Goal: Transaction & Acquisition: Purchase product/service

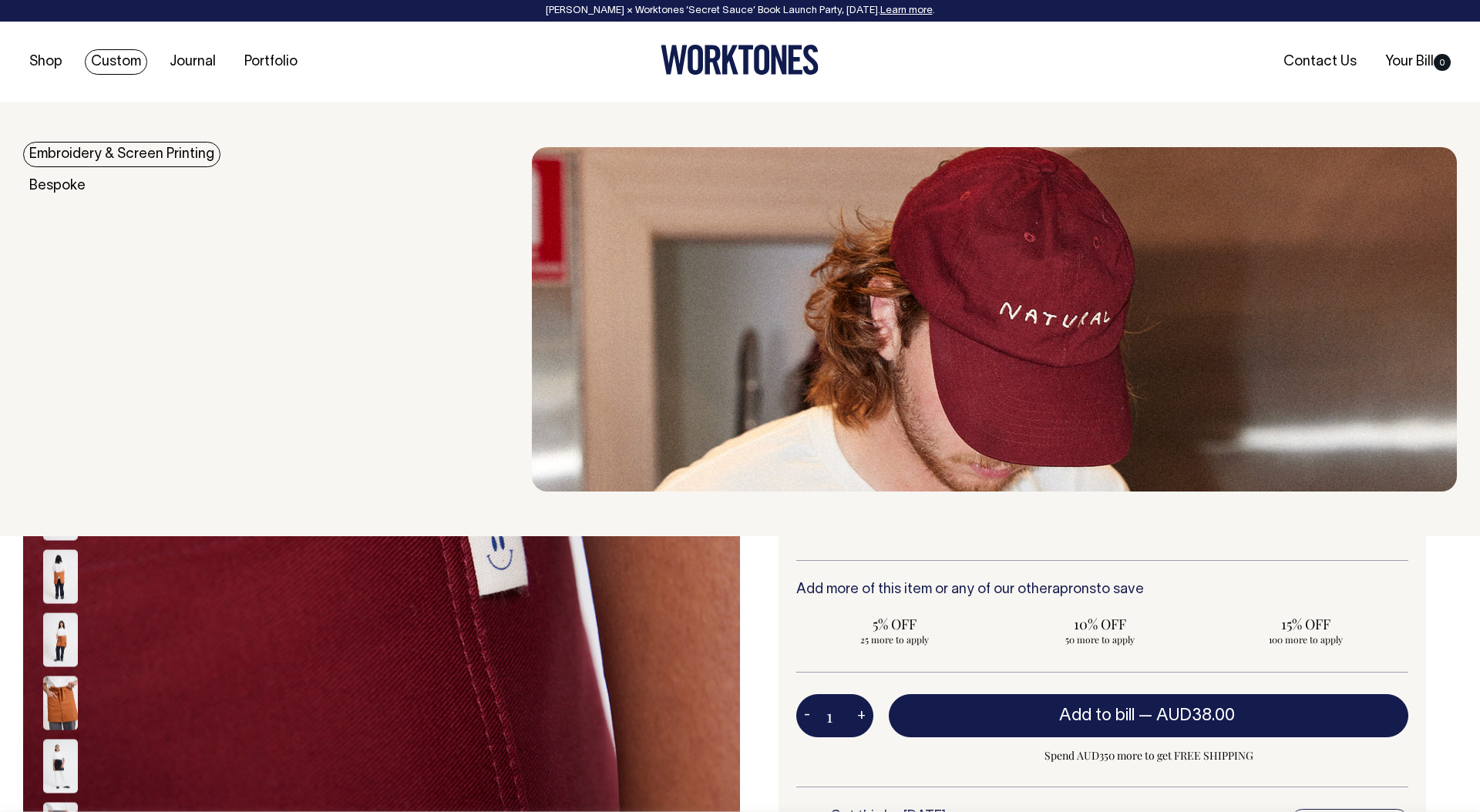
click at [114, 61] on link "Custom" at bounding box center [116, 62] width 62 height 26
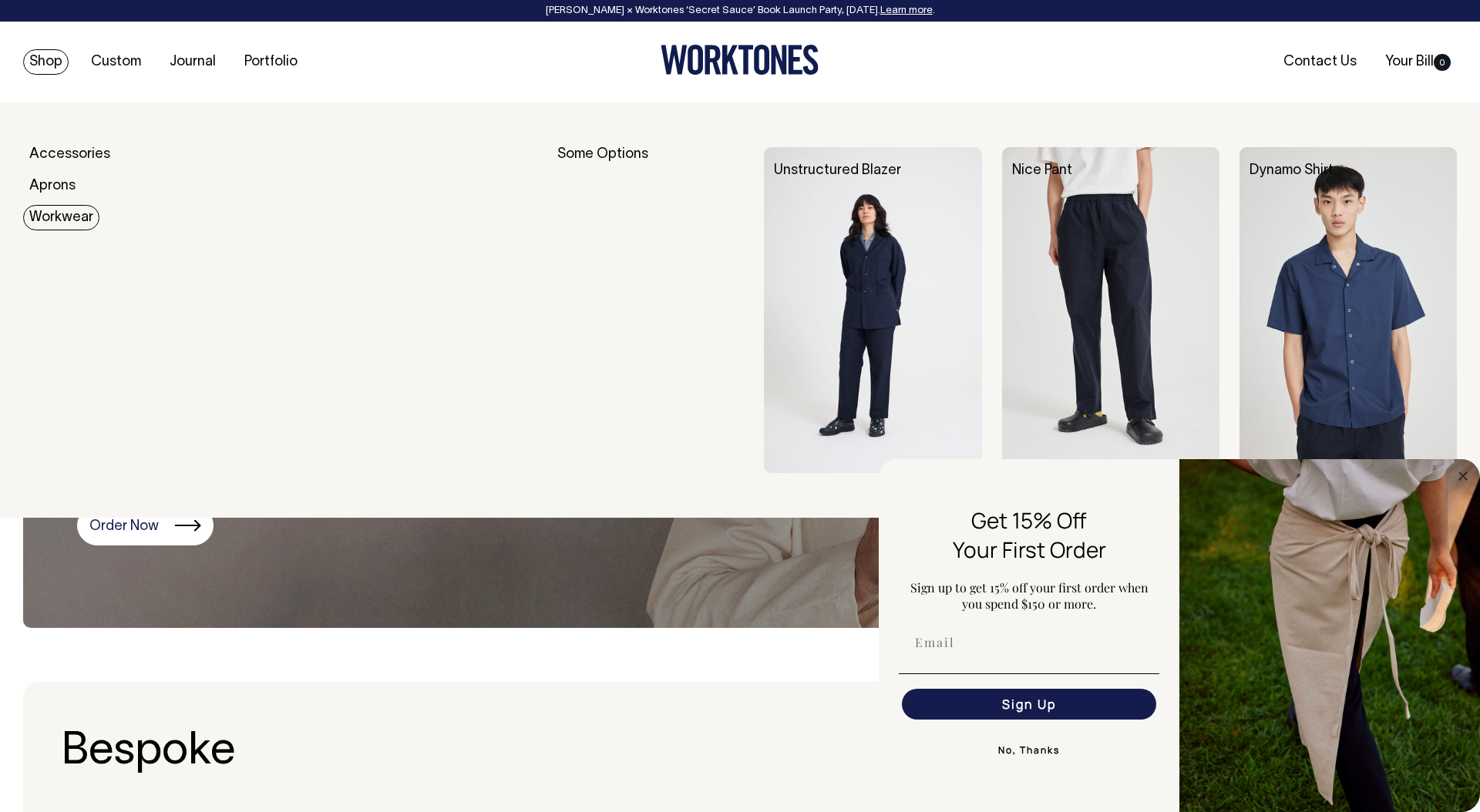
click at [68, 213] on link "Workwear" at bounding box center [60, 218] width 76 height 26
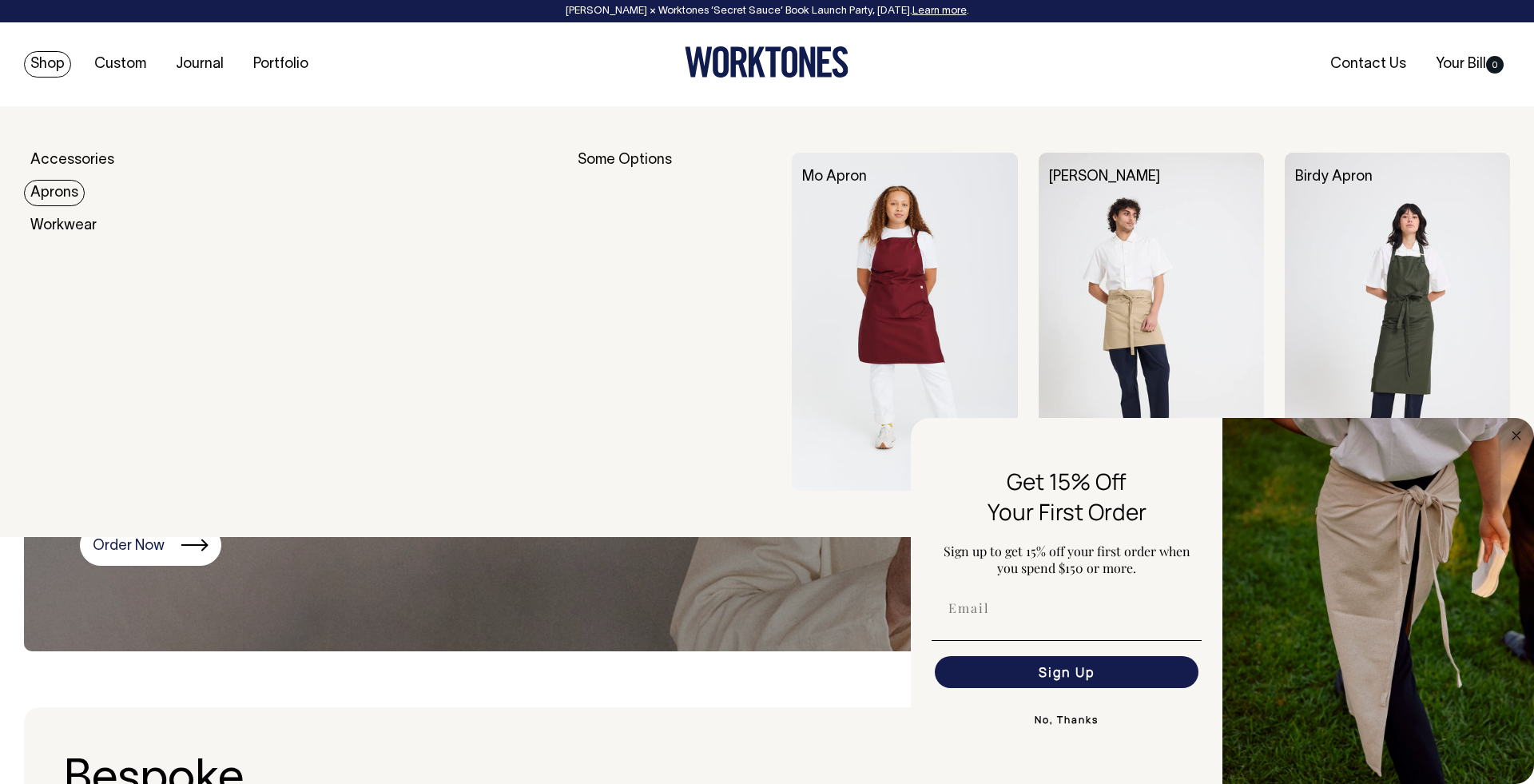
click at [63, 191] on link "Aprons" at bounding box center [54, 193] width 61 height 27
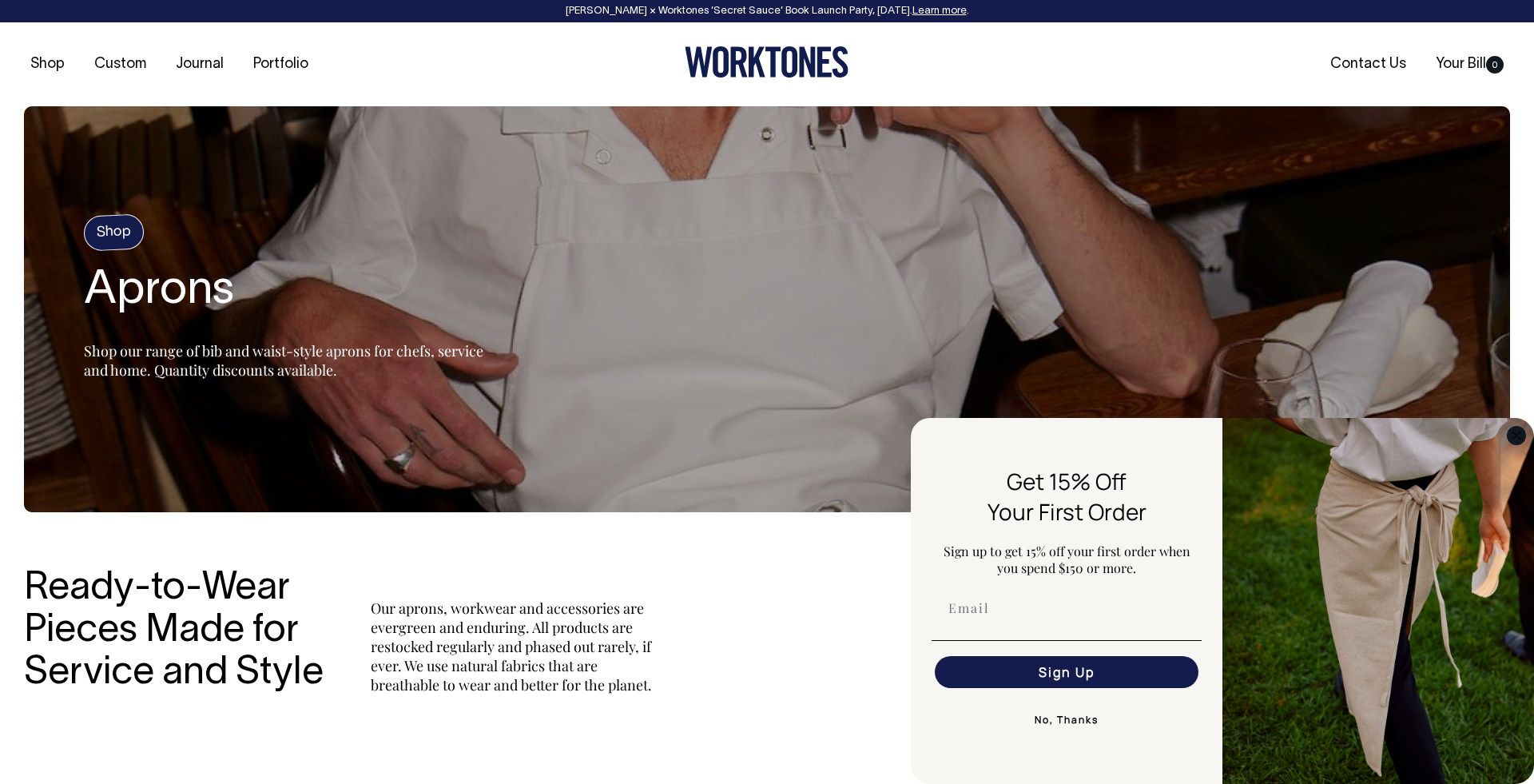
click at [1520, 436] on circle "Close dialog" at bounding box center [1516, 434] width 18 height 18
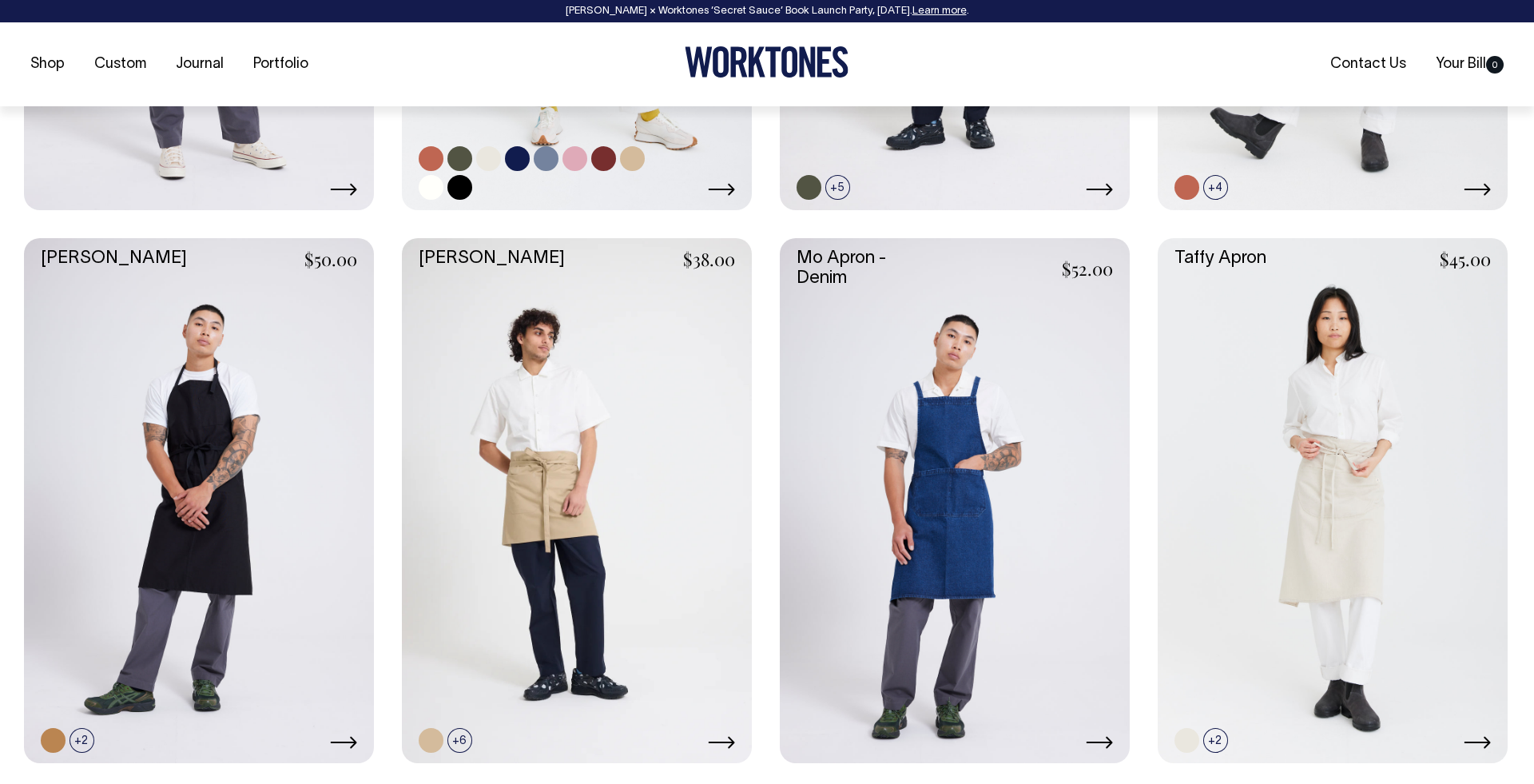
scroll to position [1110, 0]
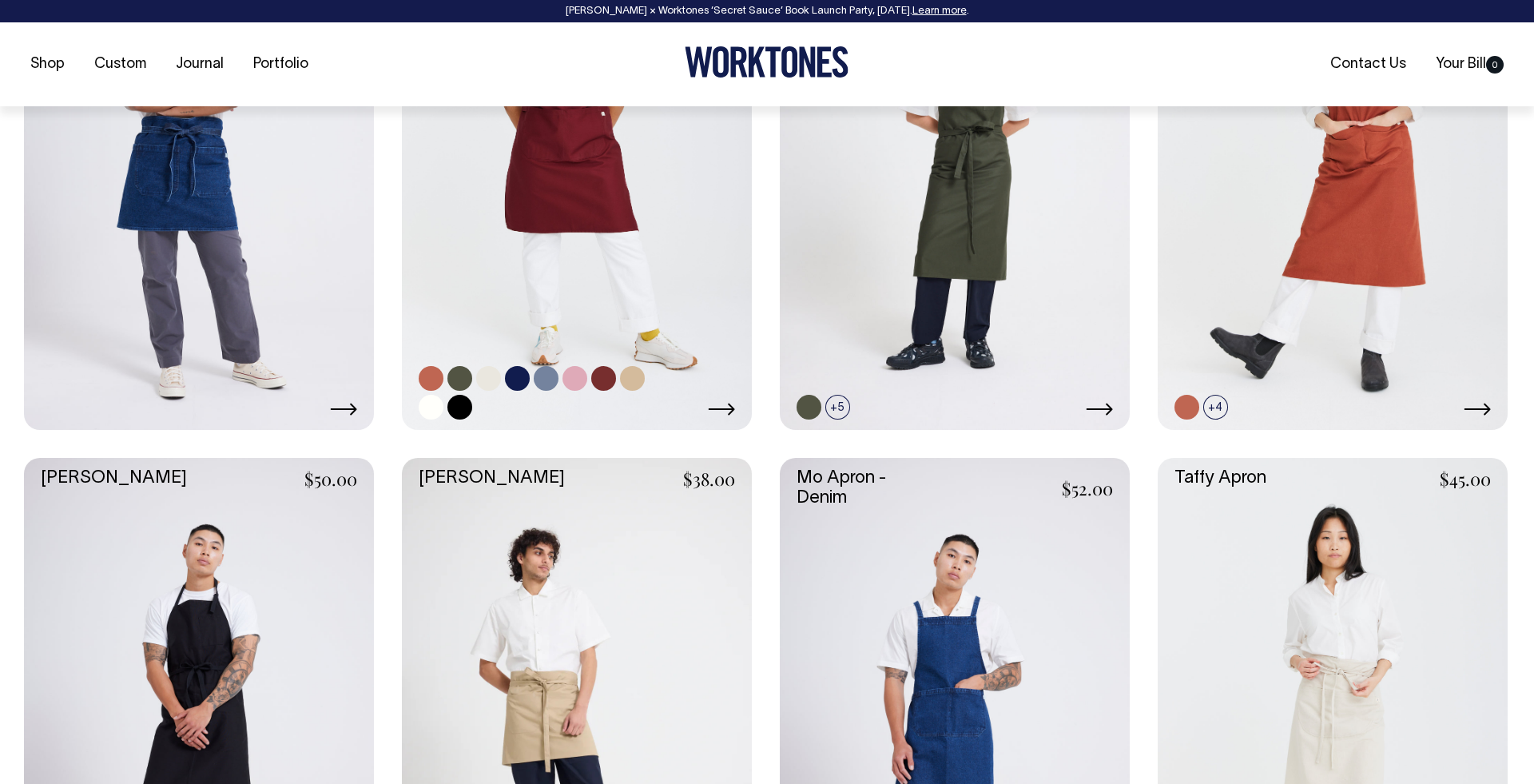
click at [602, 232] on link at bounding box center [576, 168] width 350 height 525
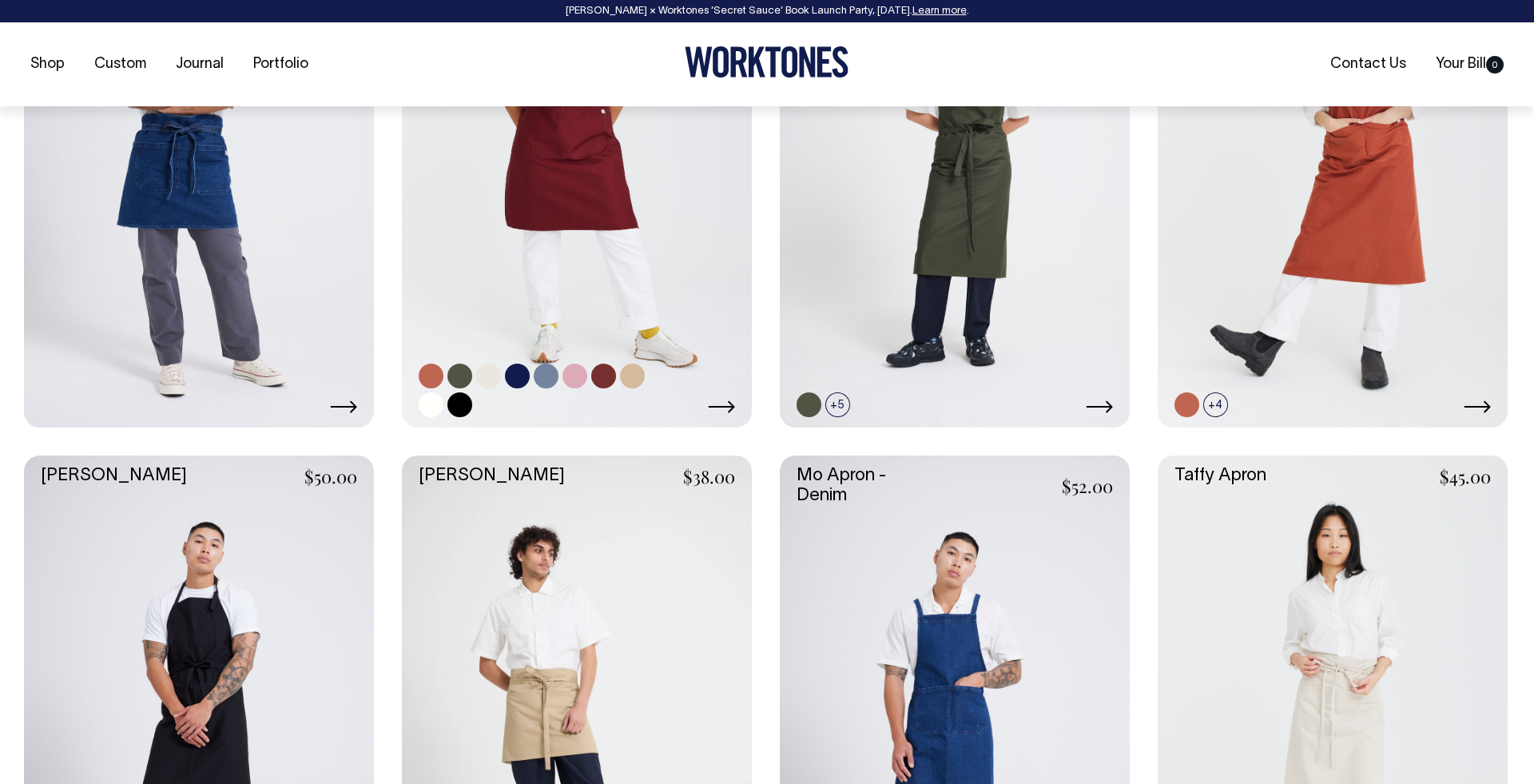
scroll to position [896, 0]
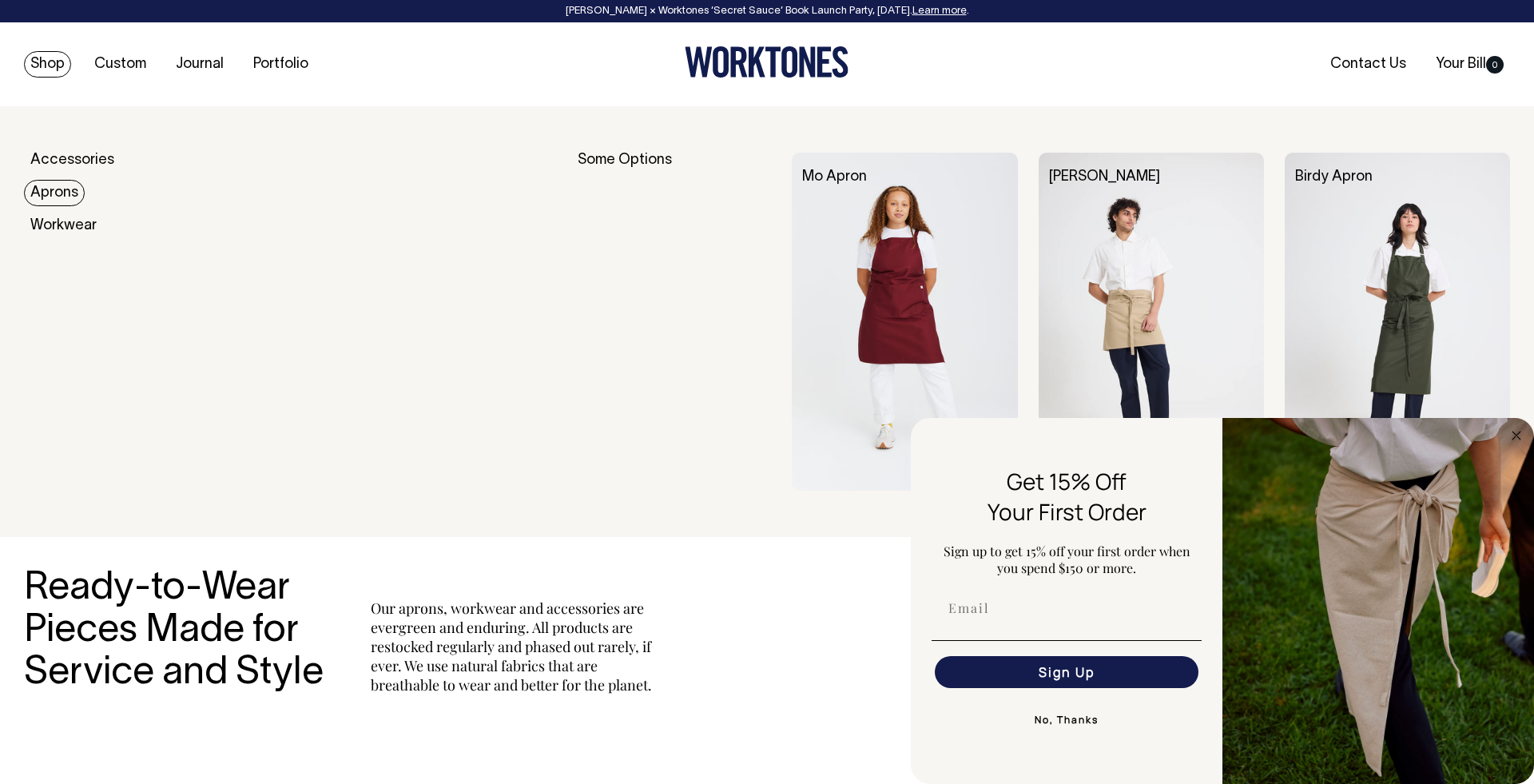
click at [53, 195] on link "Aprons" at bounding box center [54, 193] width 61 height 27
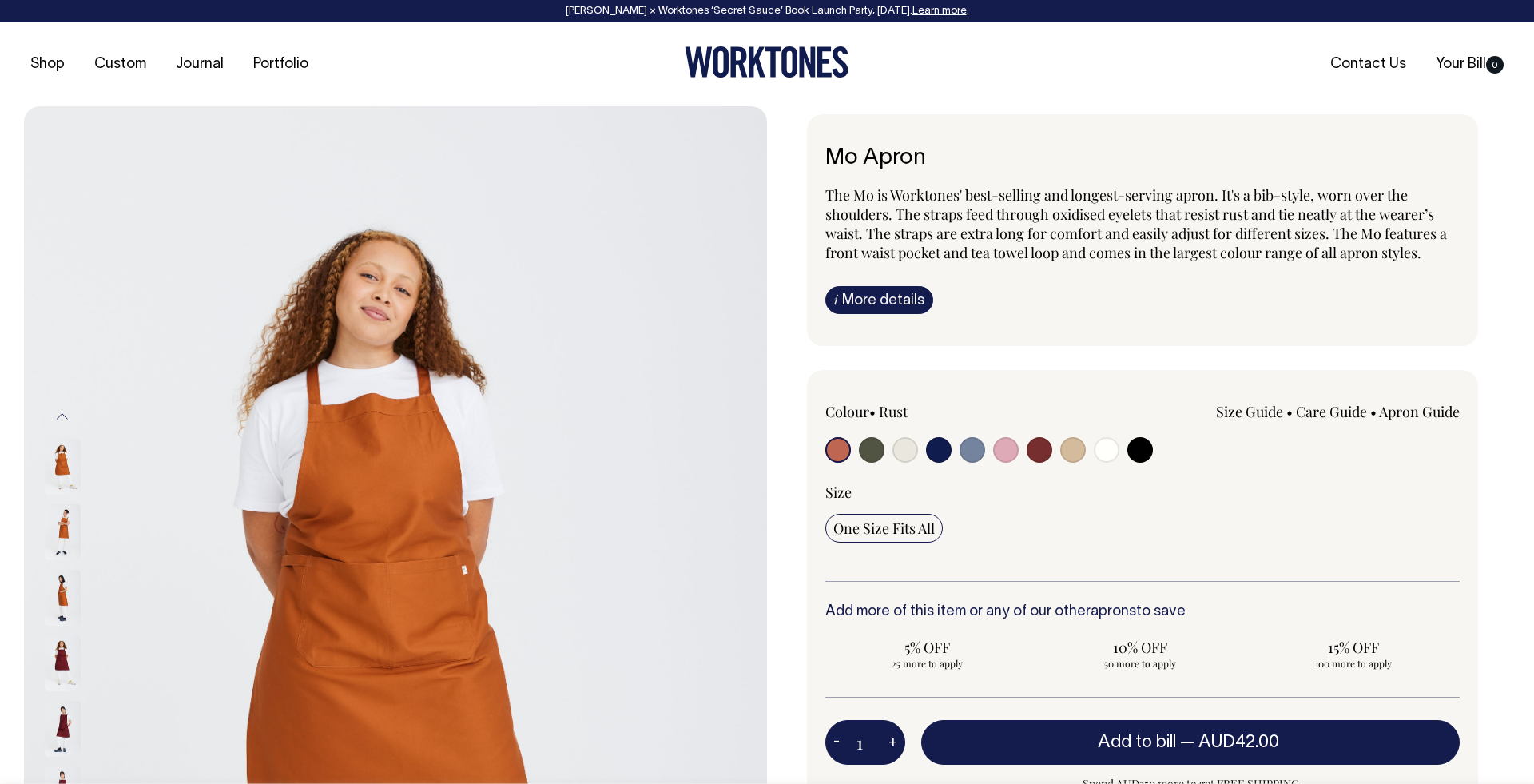
drag, startPoint x: 901, startPoint y: 444, endPoint x: 902, endPoint y: 451, distance: 7.1
click at [900, 445] on input "radio" at bounding box center [904, 449] width 26 height 26
radio input "true"
select select "Natural"
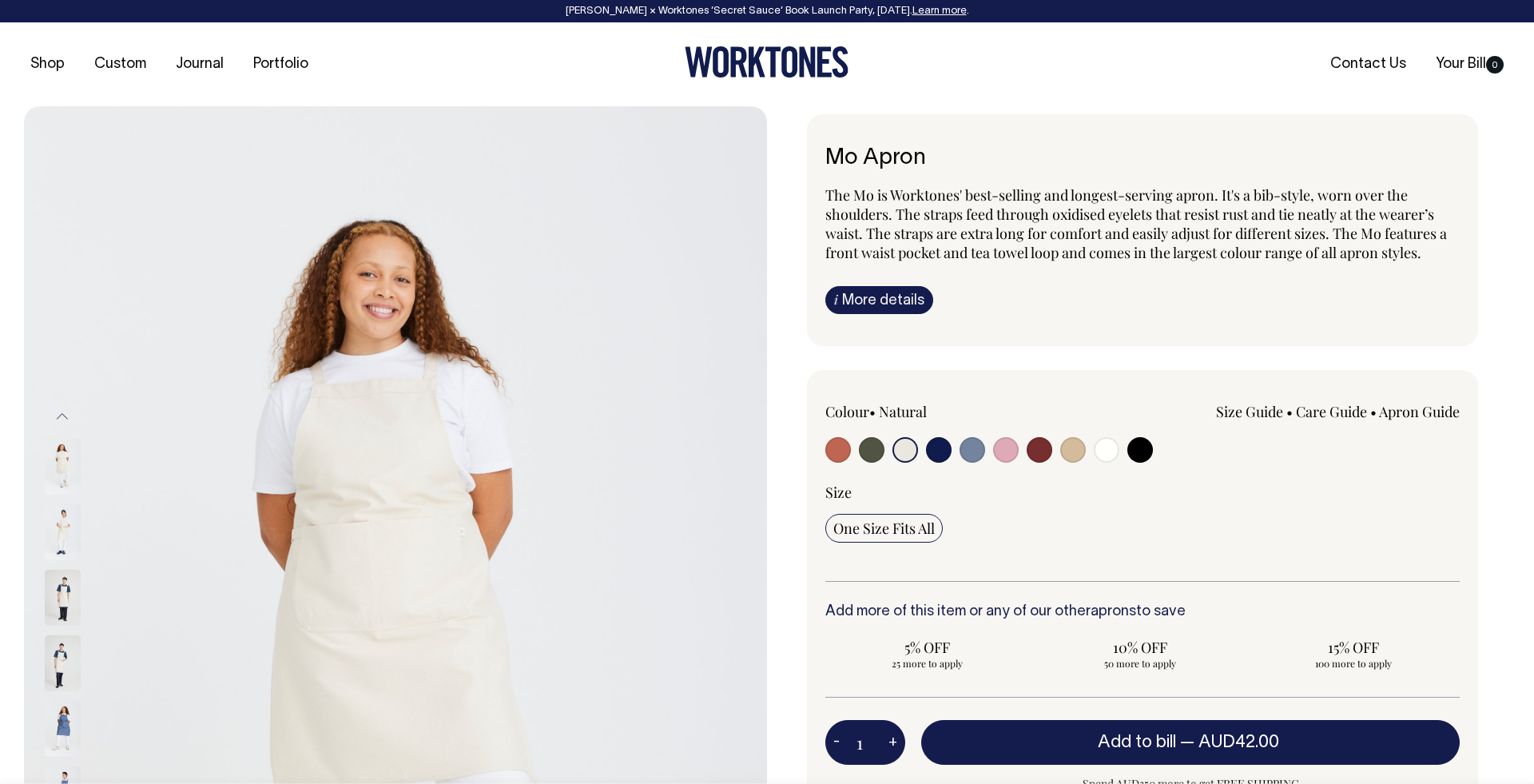
click at [1146, 449] on input "radio" at bounding box center [1140, 449] width 26 height 26
radio input "true"
select select "Black"
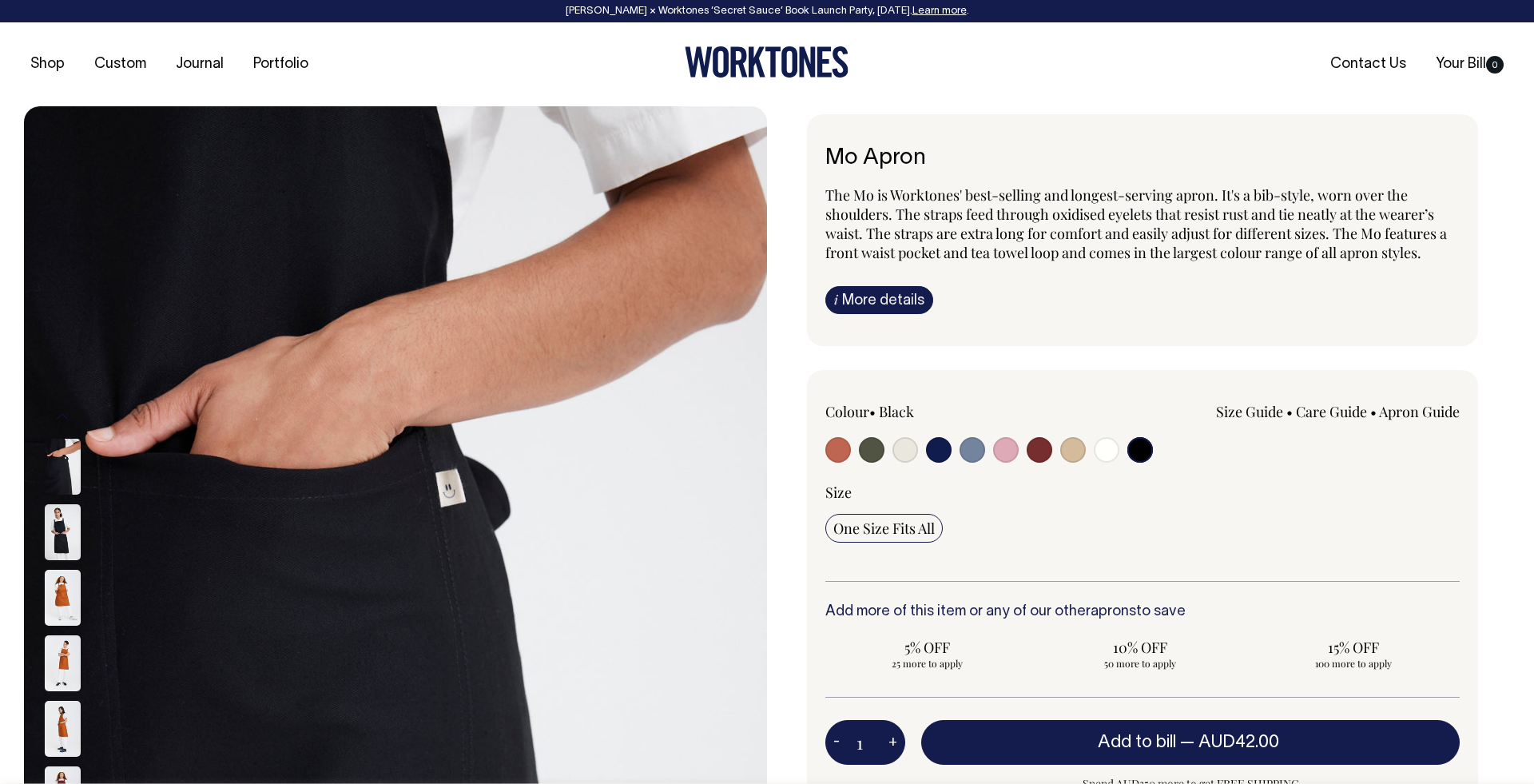
click at [980, 449] on input "radio" at bounding box center [972, 449] width 26 height 26
radio input "true"
select select "Blue/Grey"
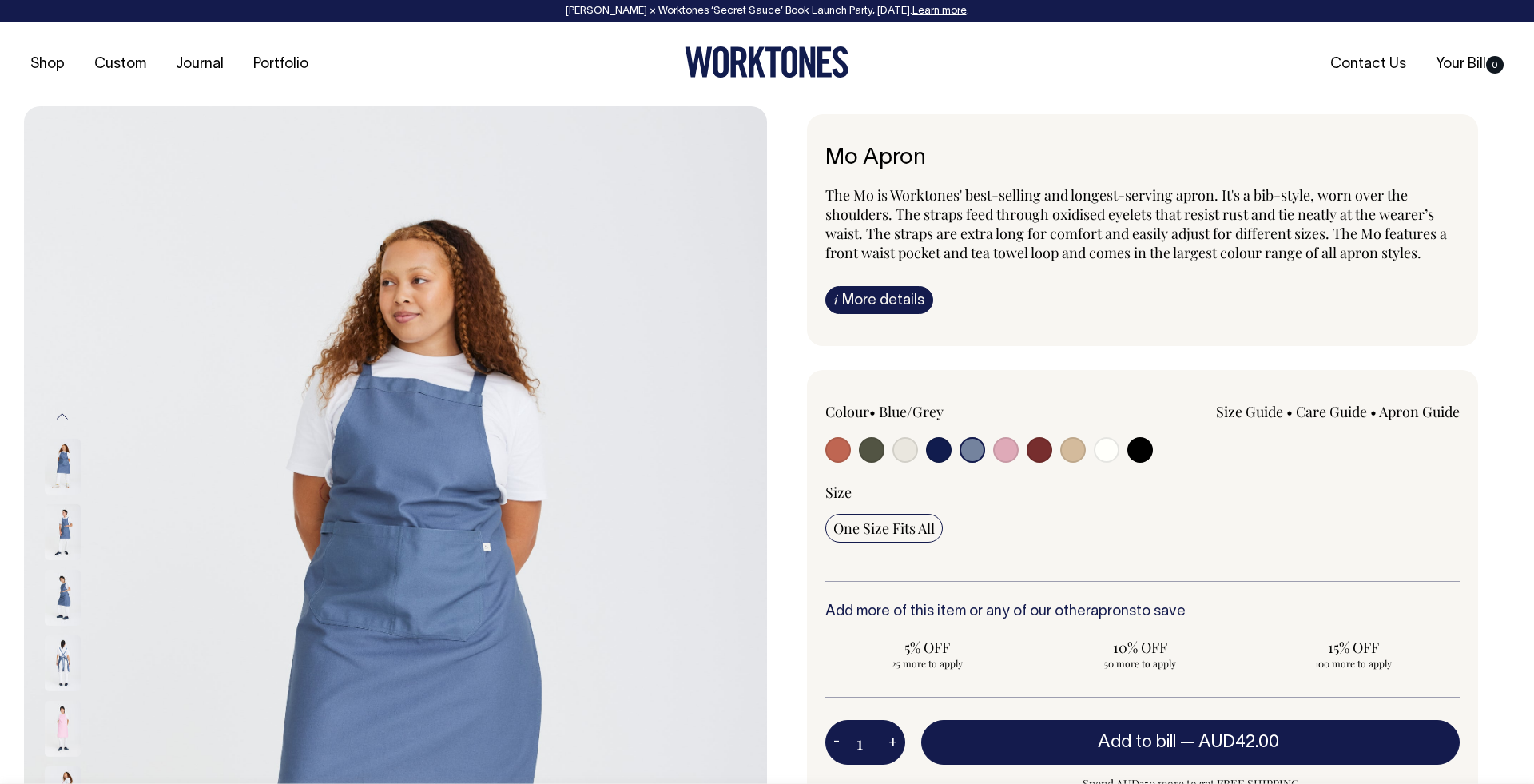
click at [842, 447] on input "radio" at bounding box center [837, 449] width 26 height 26
radio input "true"
select select "Rust"
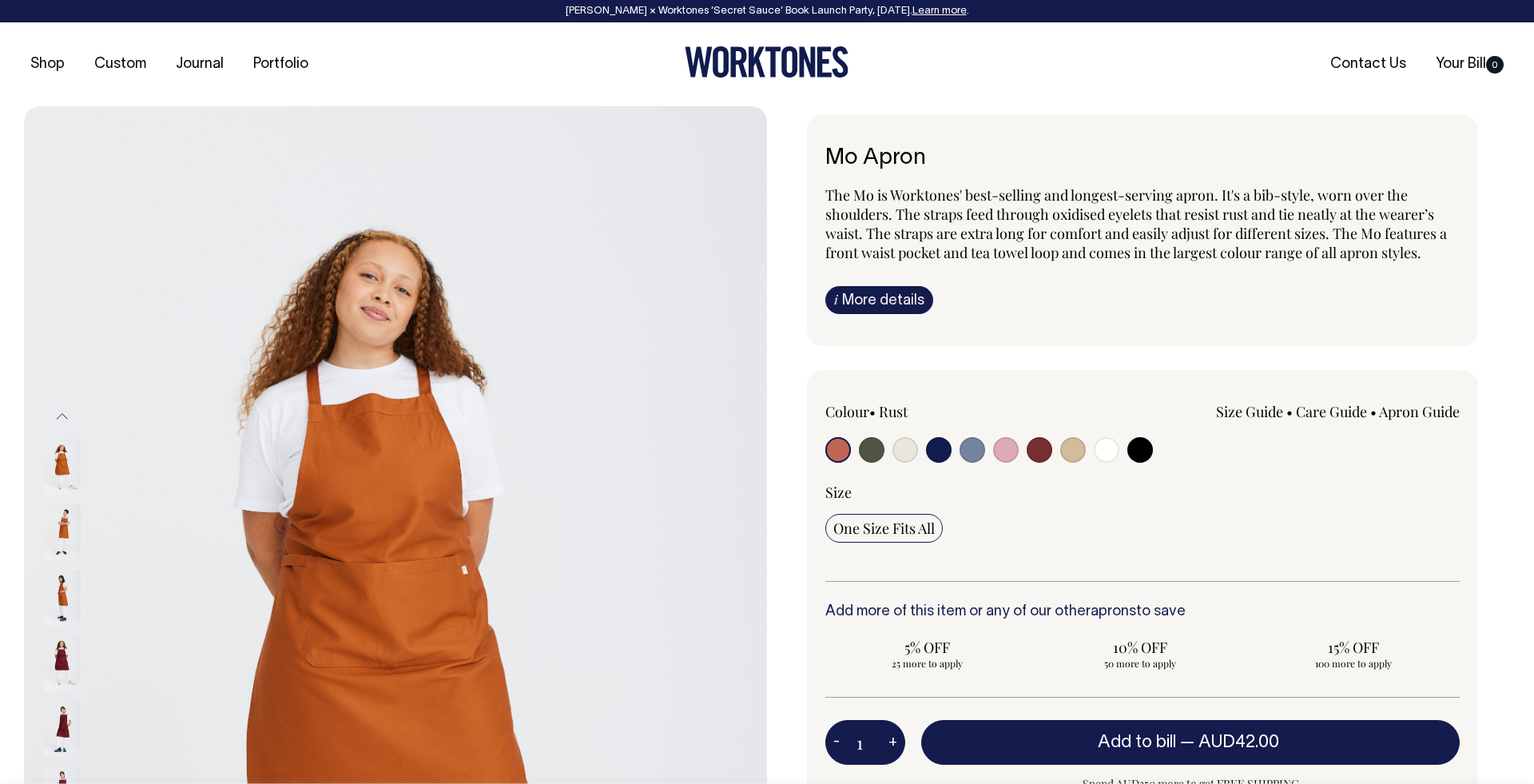
click at [863, 449] on input "radio" at bounding box center [871, 449] width 26 height 26
radio input "true"
select select "Olive"
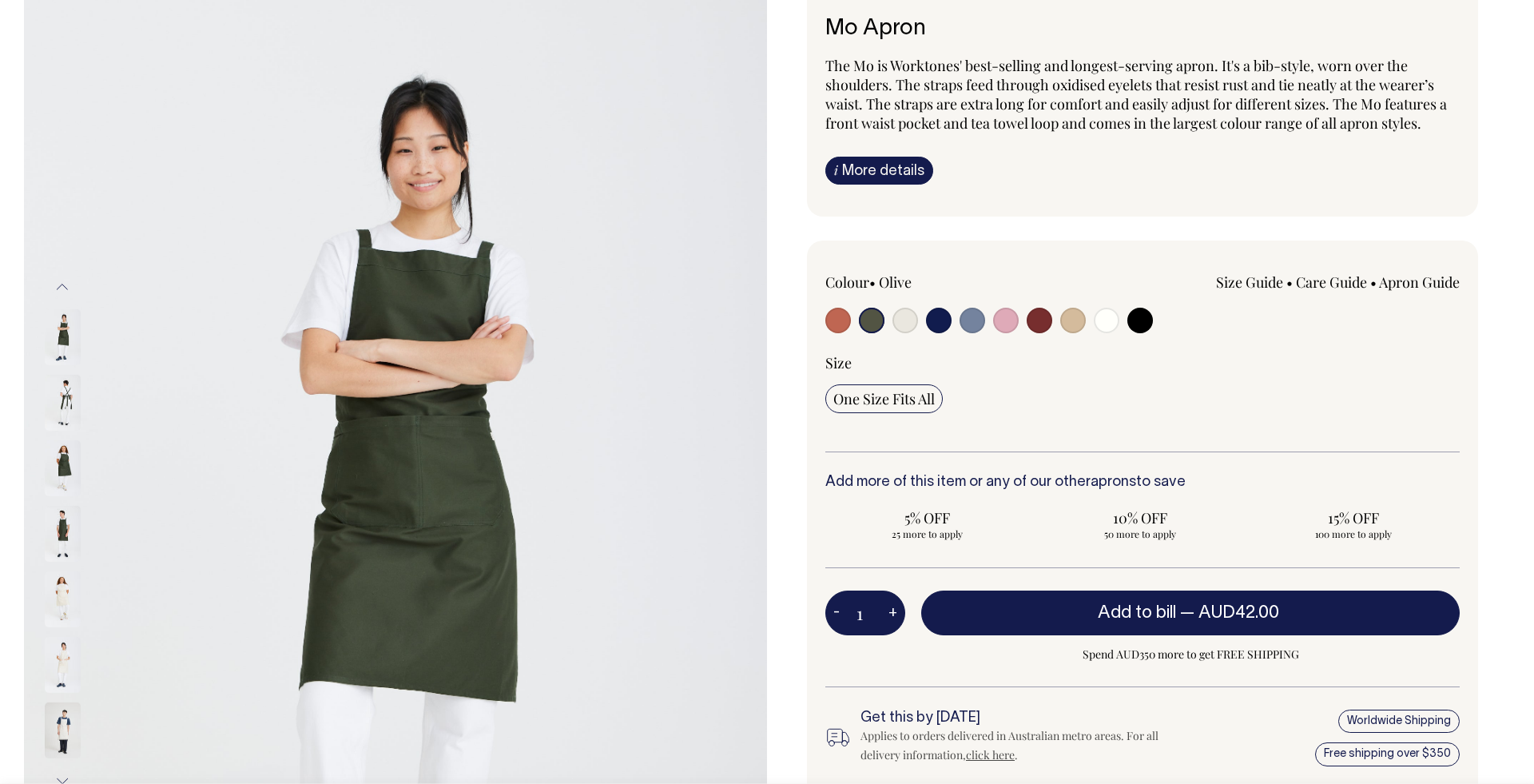
scroll to position [130, 0]
click at [910, 319] on input "radio" at bounding box center [904, 319] width 26 height 26
radio input "true"
select select "Natural"
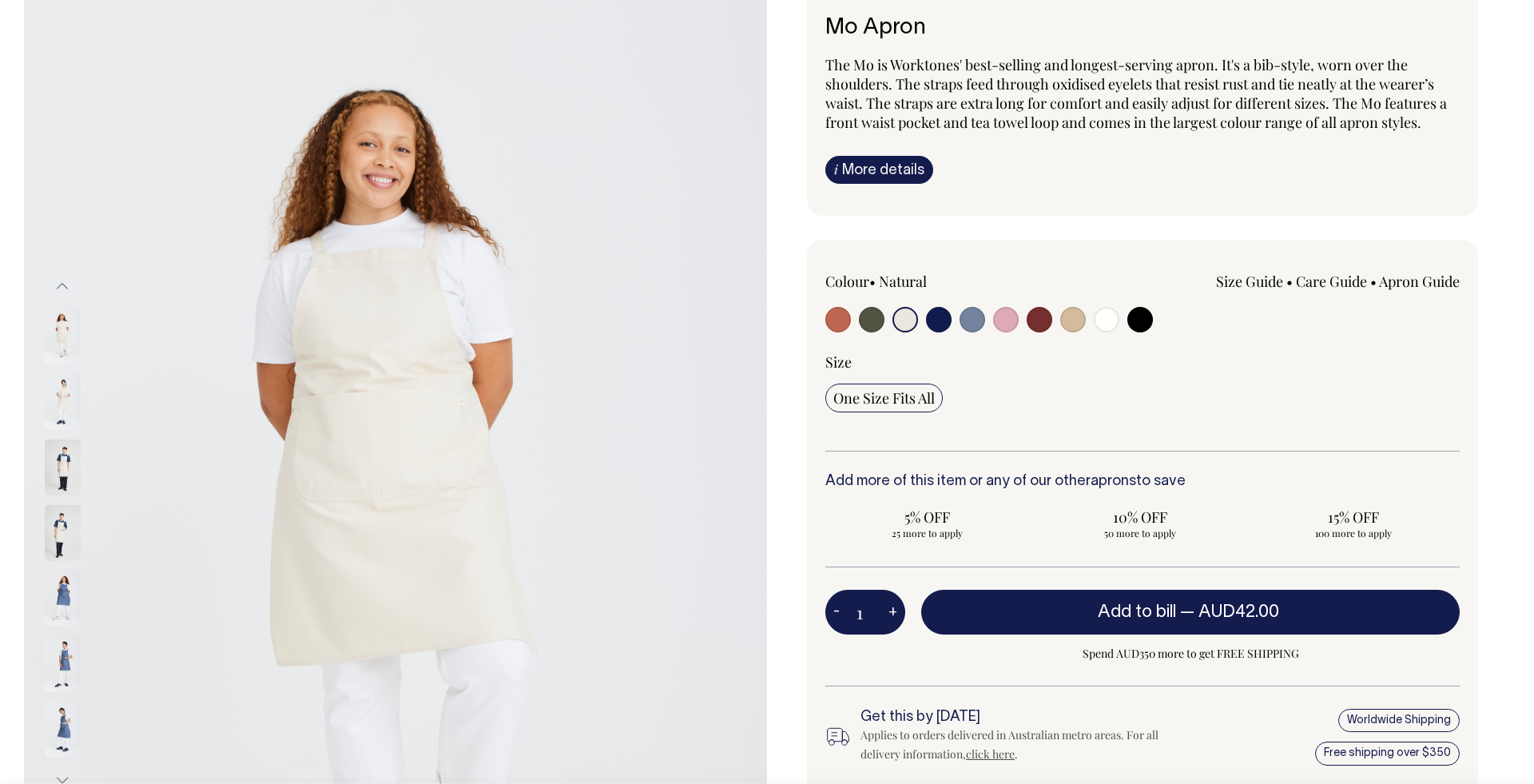
click at [945, 321] on input "radio" at bounding box center [939, 319] width 26 height 26
radio input "true"
select select "Dark Navy"
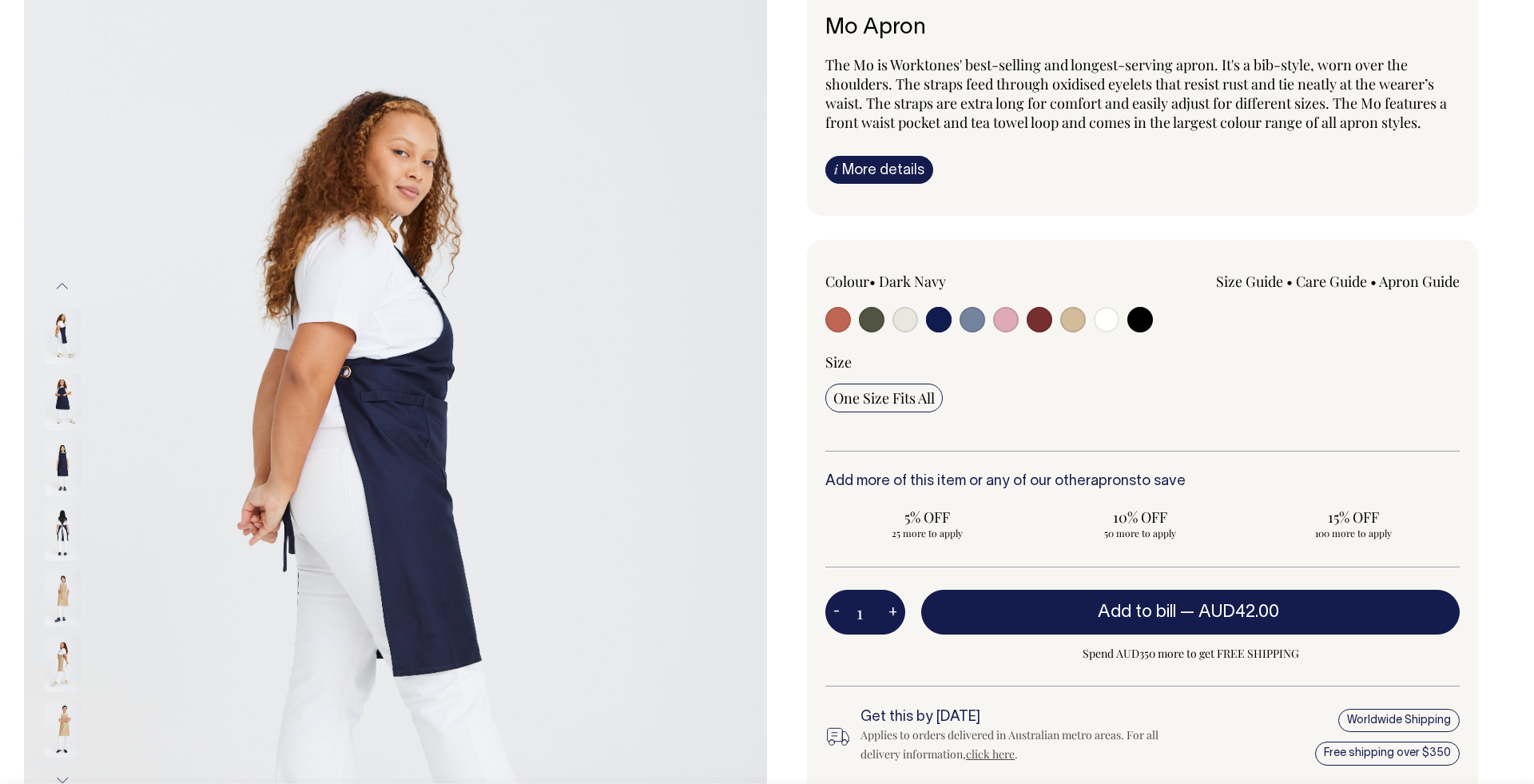
click at [977, 321] on input "radio" at bounding box center [972, 319] width 26 height 26
radio input "true"
select select "Blue/Grey"
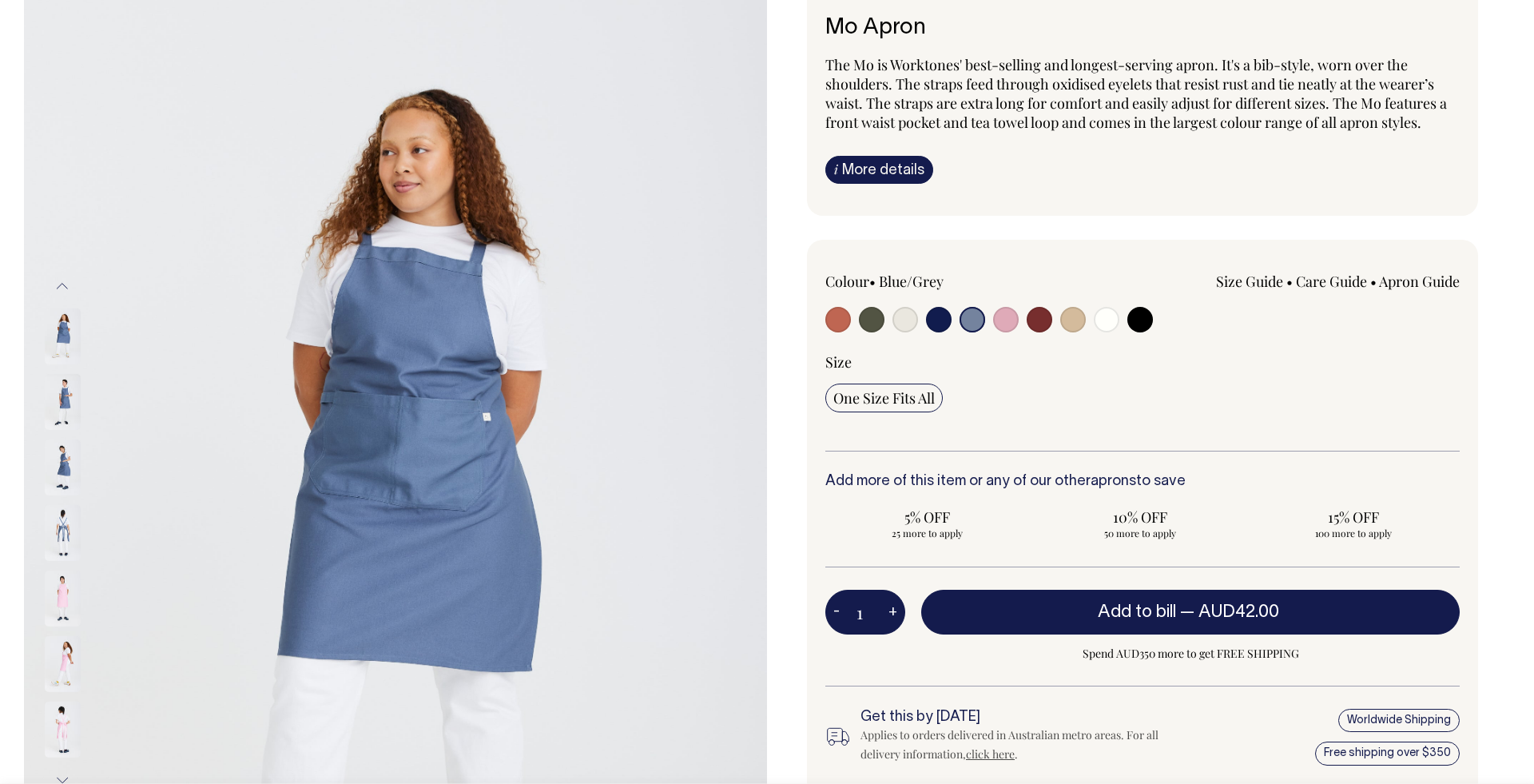
click at [1007, 321] on input "radio" at bounding box center [1005, 319] width 26 height 26
radio input "true"
select select "Pink"
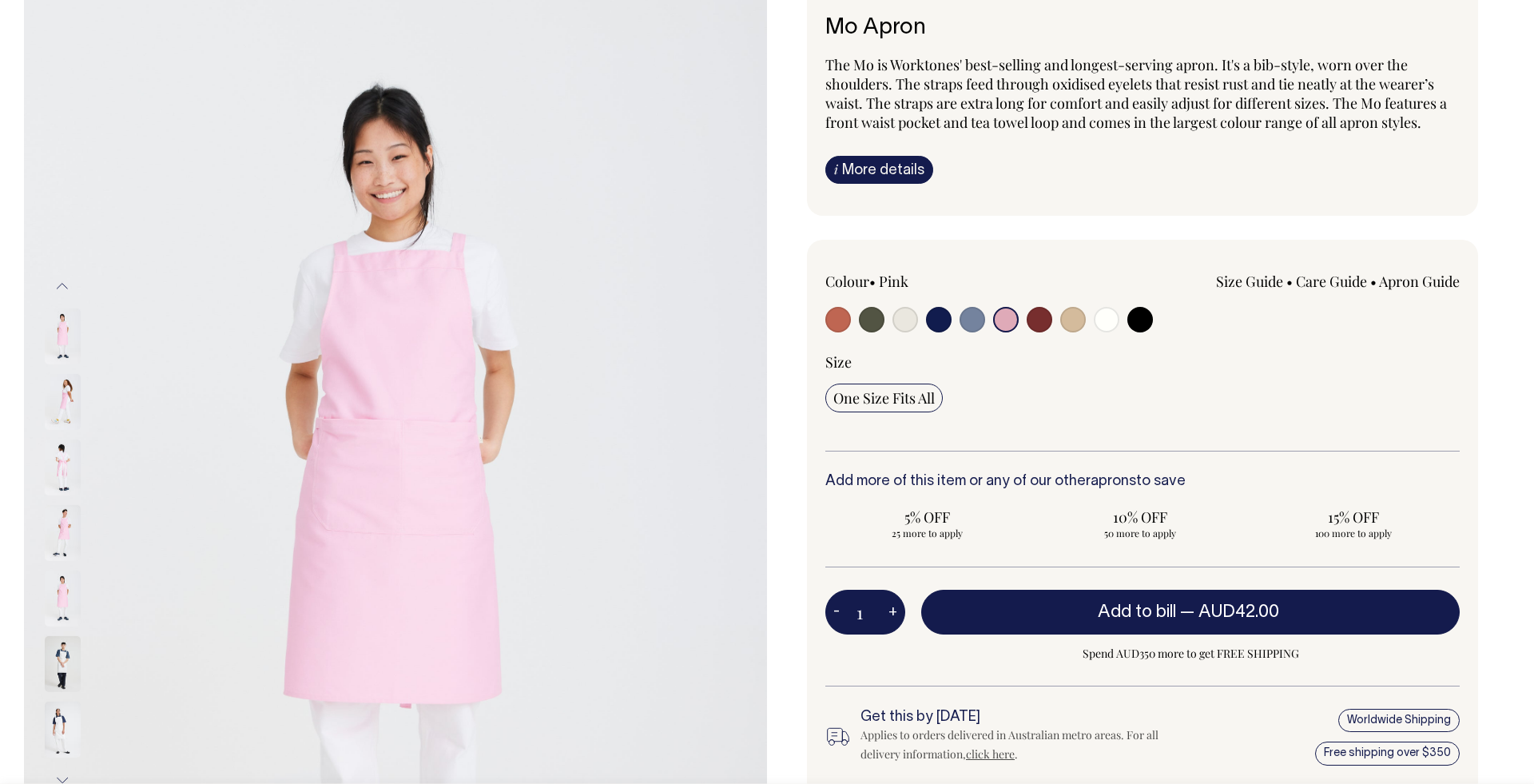
click at [982, 322] on input "radio" at bounding box center [972, 319] width 26 height 26
radio input "true"
select select "Blue/Grey"
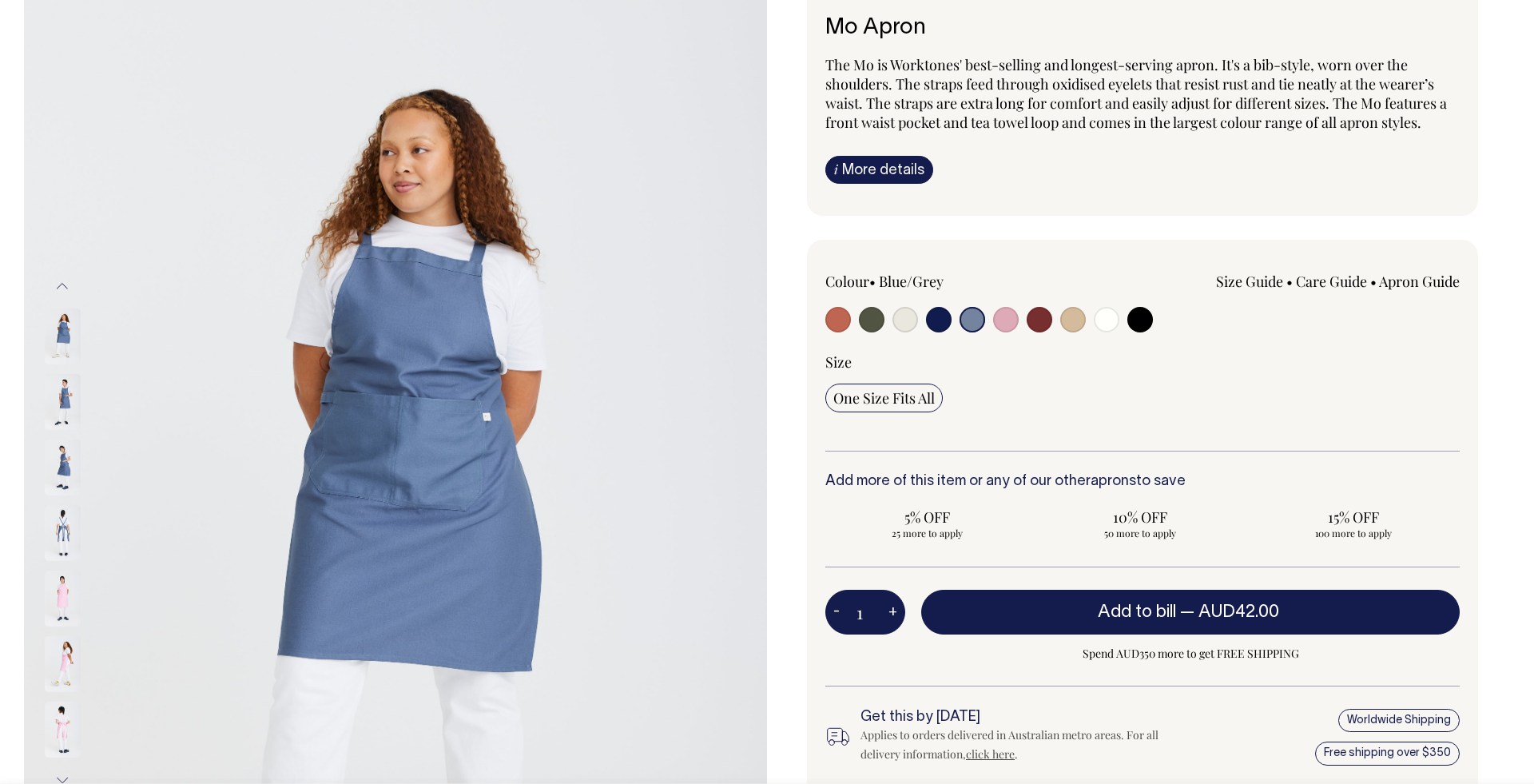
click at [1038, 320] on input "radio" at bounding box center [1039, 319] width 26 height 26
radio input "true"
select select "Burgundy"
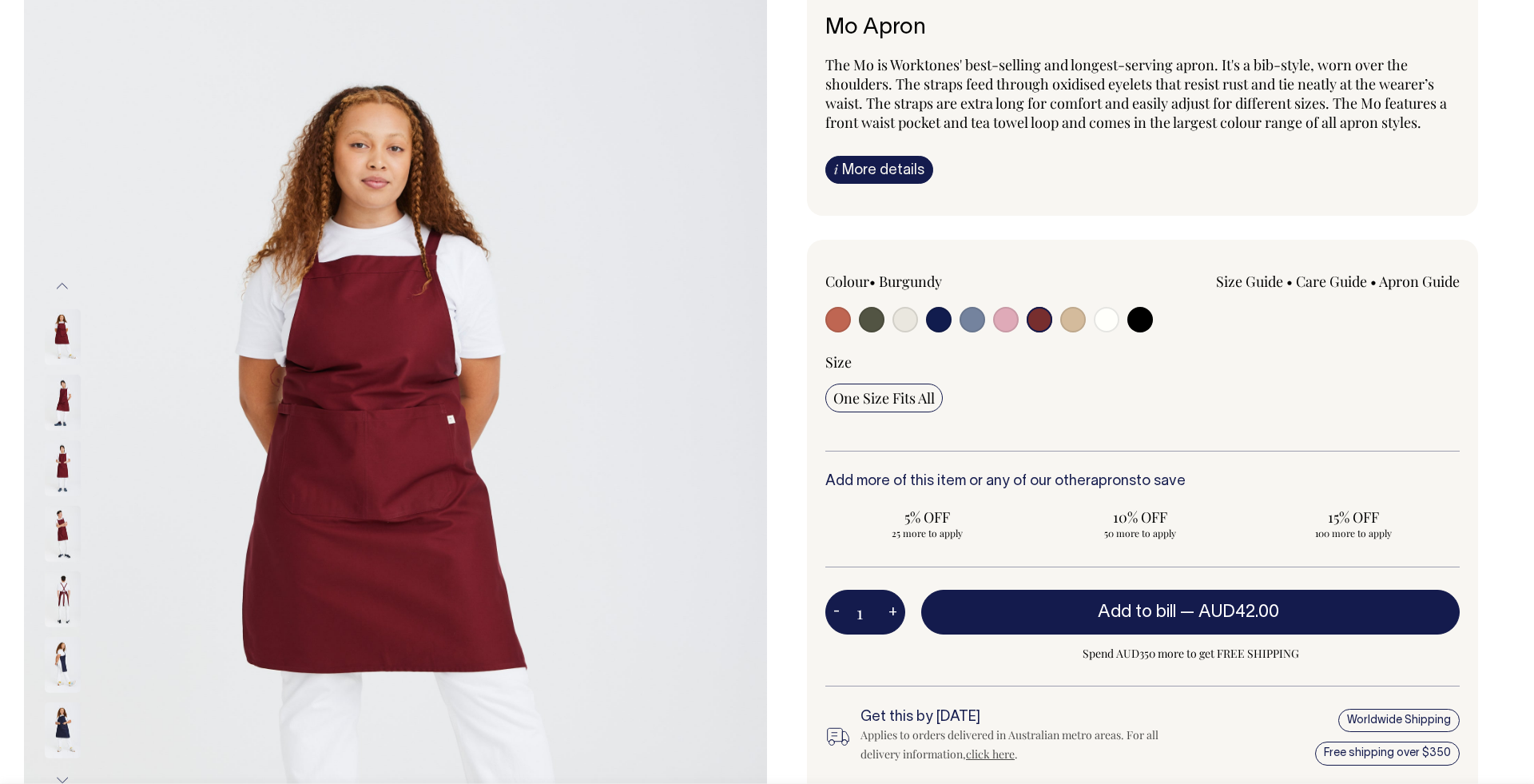
click at [1083, 321] on input "radio" at bounding box center [1072, 319] width 26 height 26
radio input "true"
select select "Khaki"
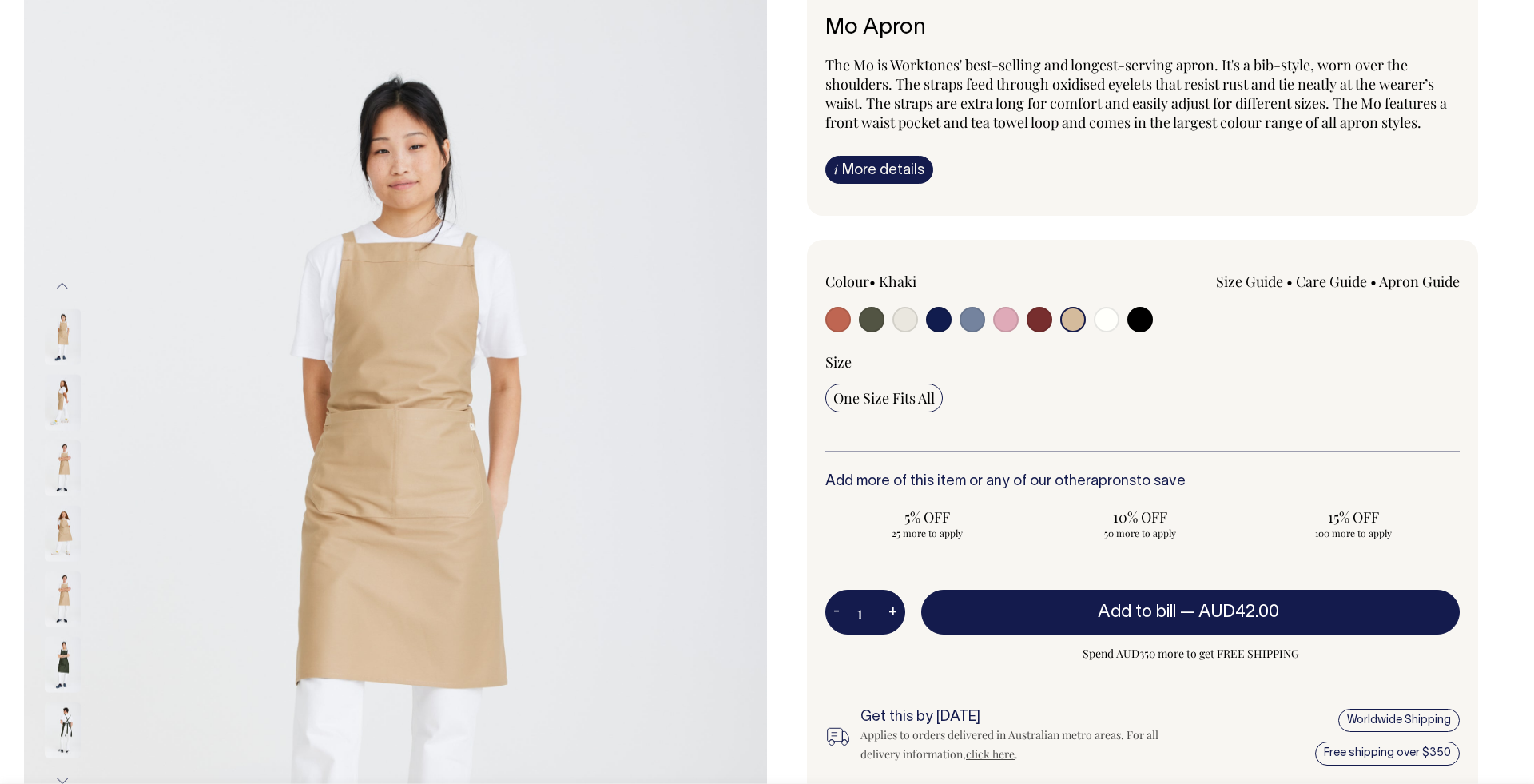
click at [1143, 319] on input "radio" at bounding box center [1140, 319] width 26 height 26
radio input "true"
select select "Black"
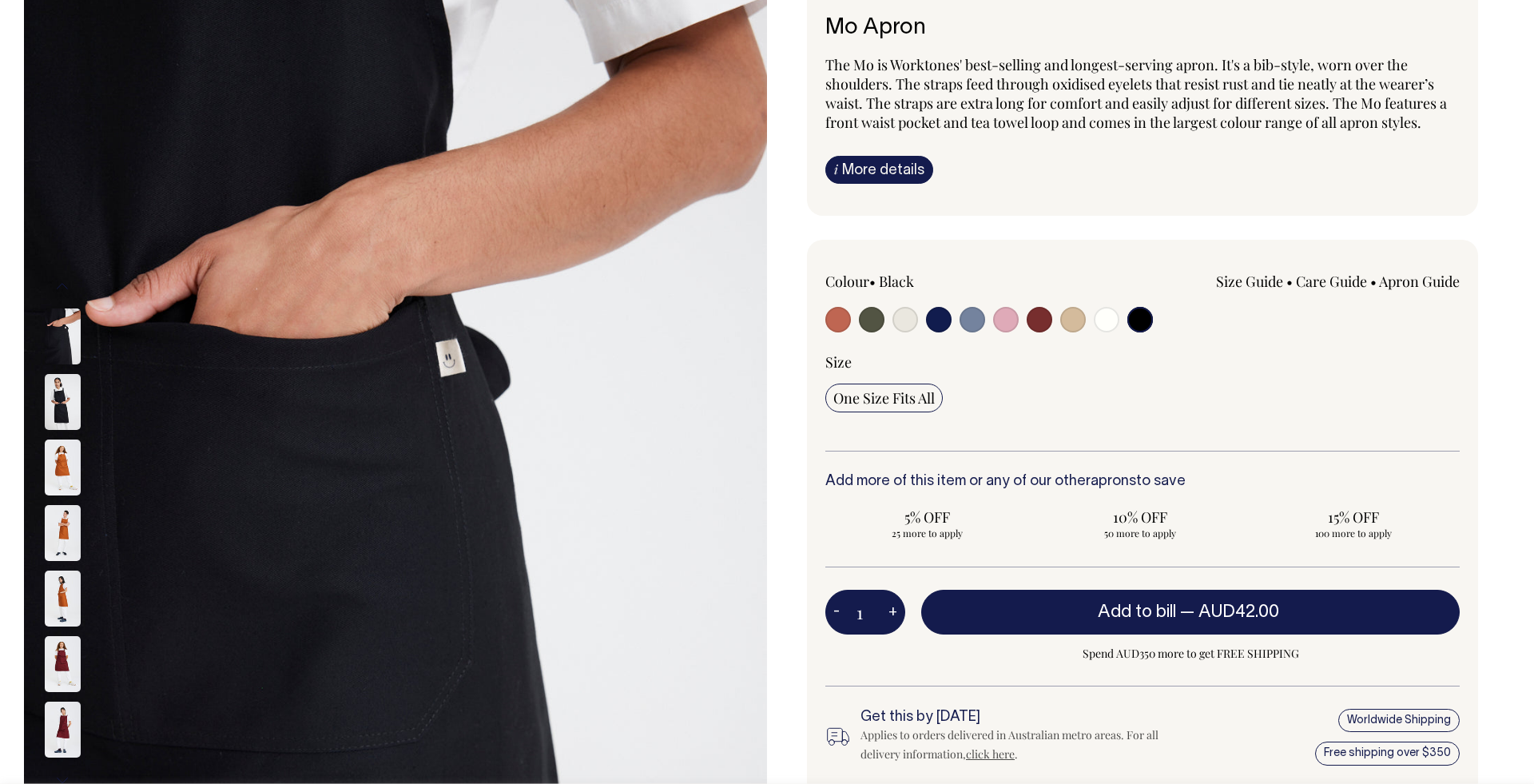
click at [64, 398] on img at bounding box center [63, 401] width 36 height 56
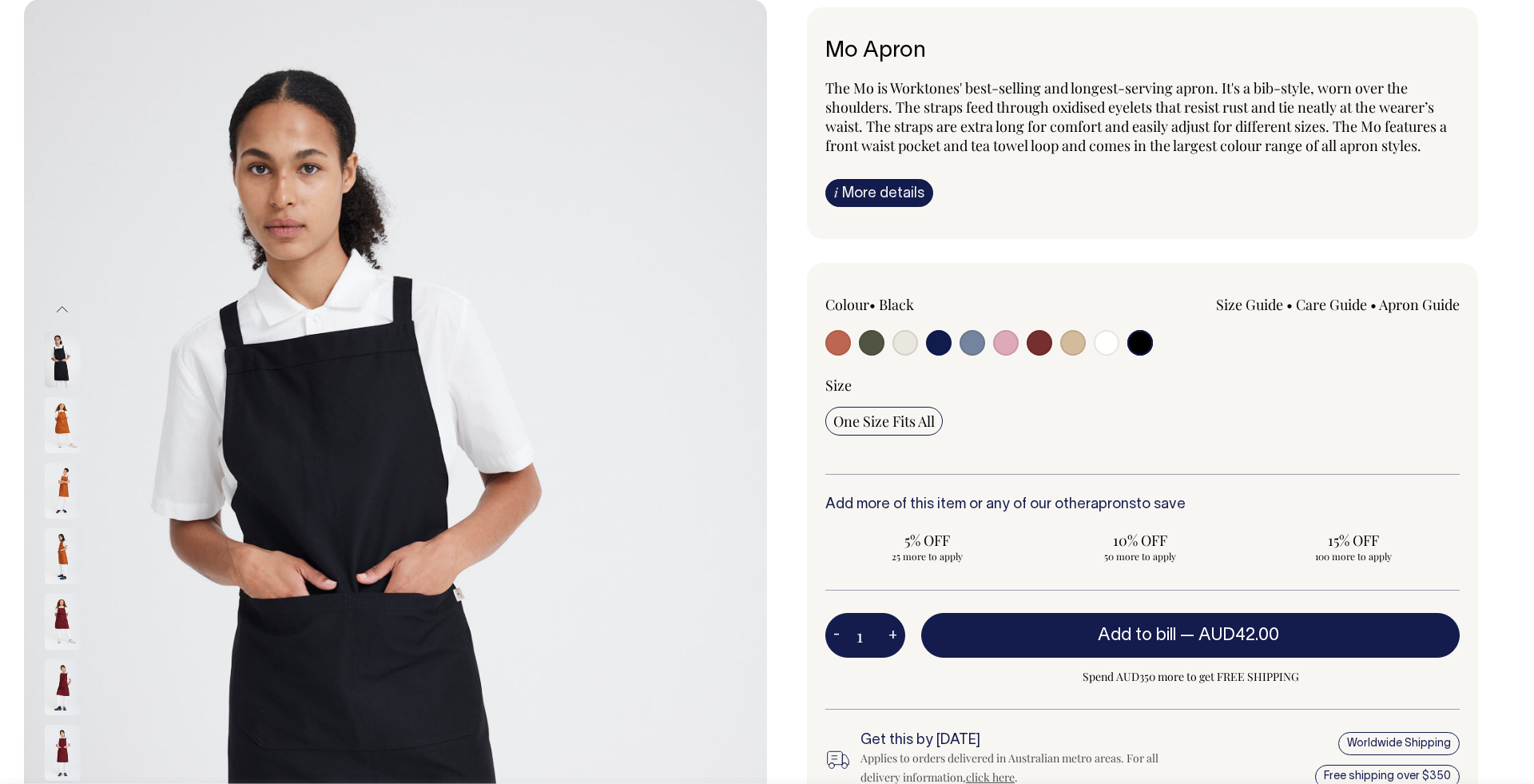
scroll to position [108, 0]
click at [880, 352] on input "radio" at bounding box center [871, 341] width 26 height 26
radio input "true"
select select "Olive"
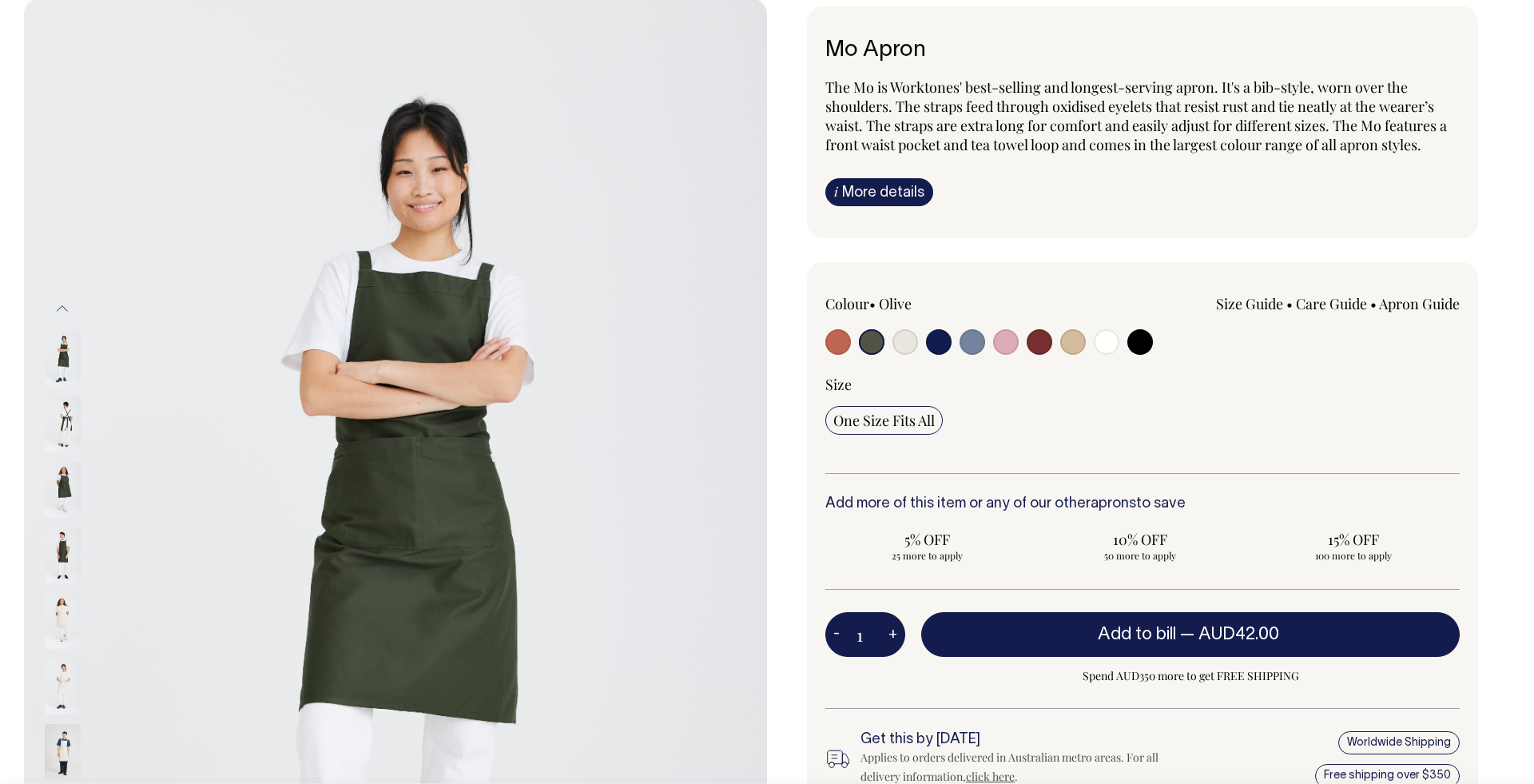
click at [998, 344] on input "radio" at bounding box center [1005, 341] width 26 height 26
radio input "true"
select select "Pink"
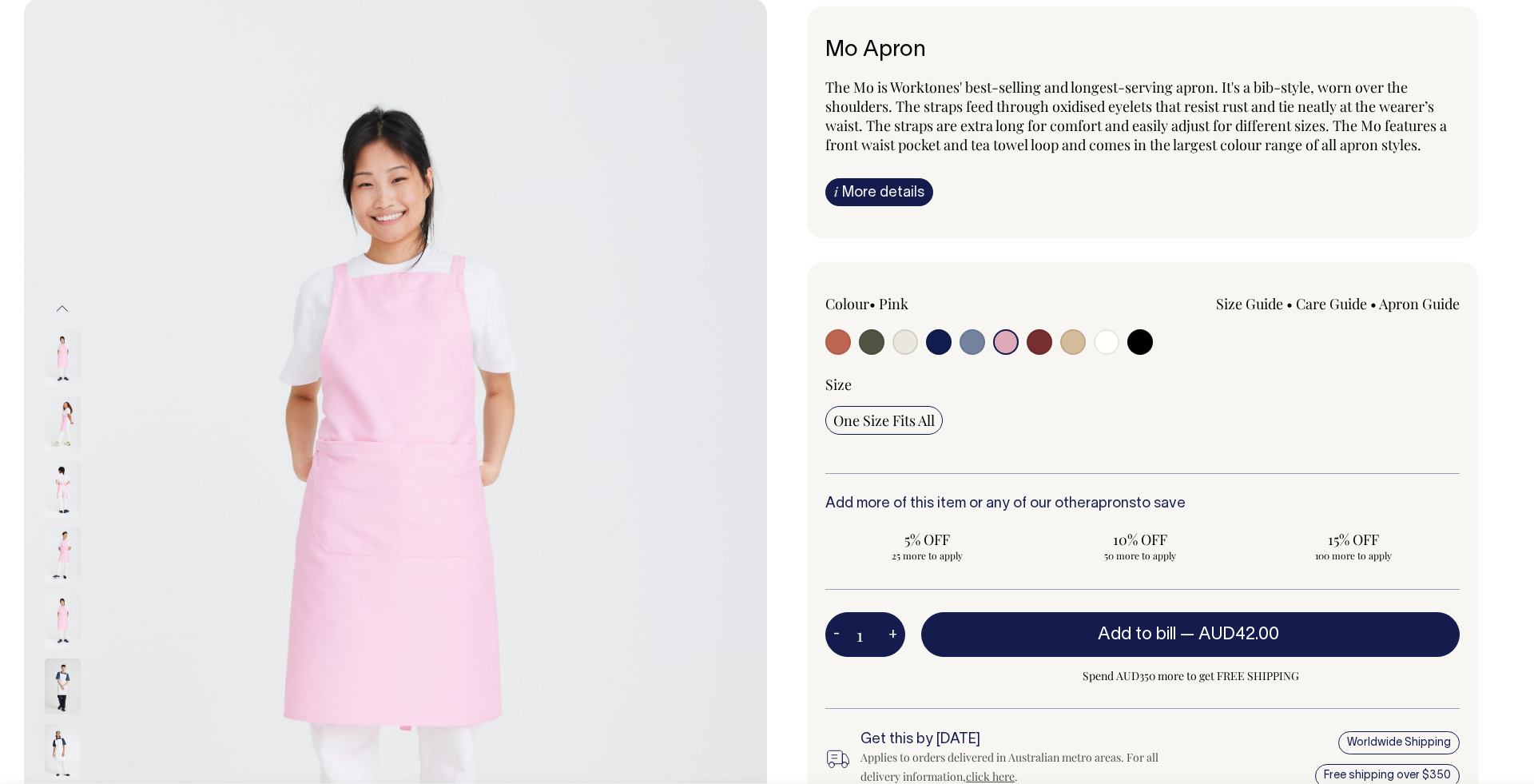
scroll to position [109, 0]
click at [80, 356] on img at bounding box center [63, 357] width 36 height 56
click at [70, 356] on img at bounding box center [63, 357] width 36 height 56
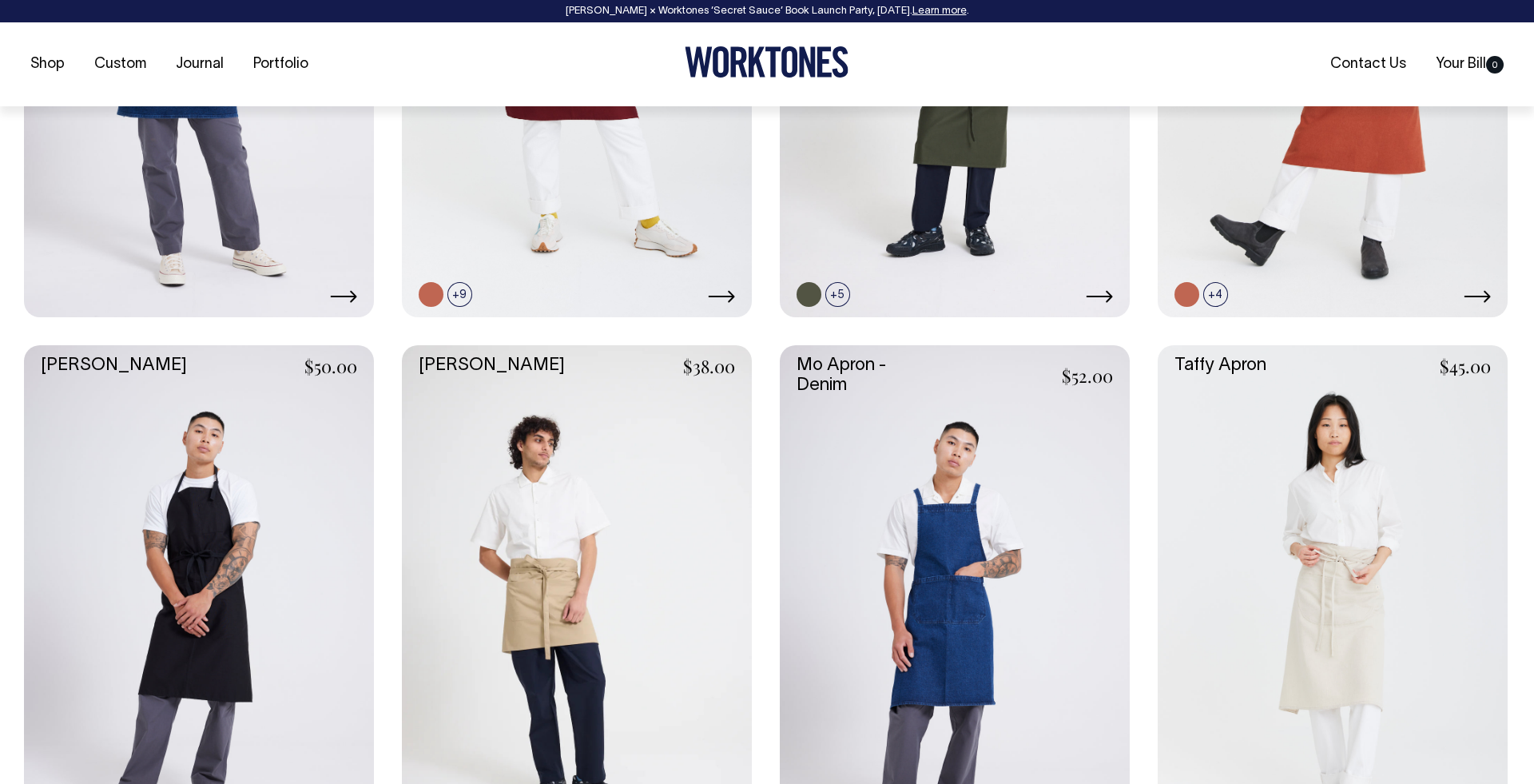
scroll to position [1003, 0]
